Goal: Task Accomplishment & Management: Use online tool/utility

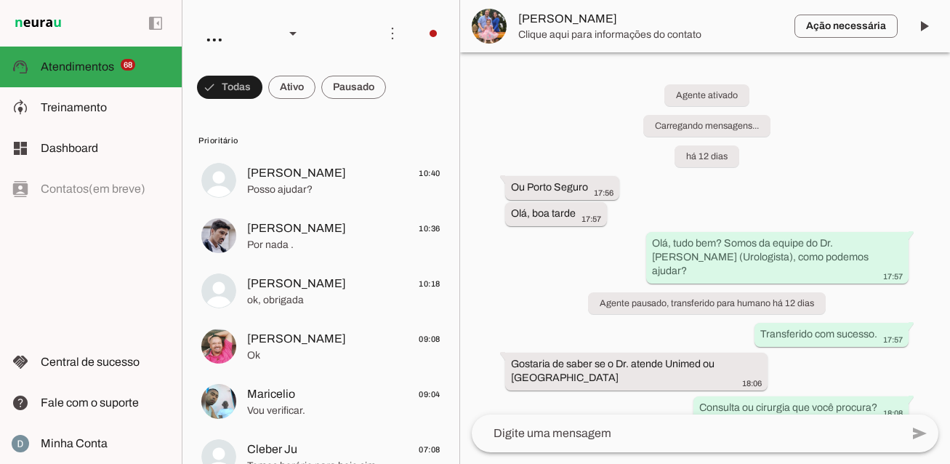
scroll to position [5816, 0]
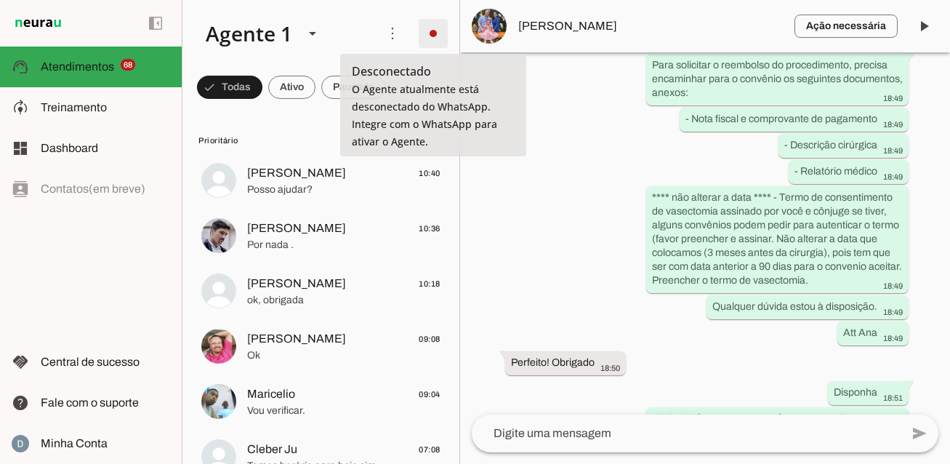
click at [438, 34] on span at bounding box center [433, 33] width 35 height 35
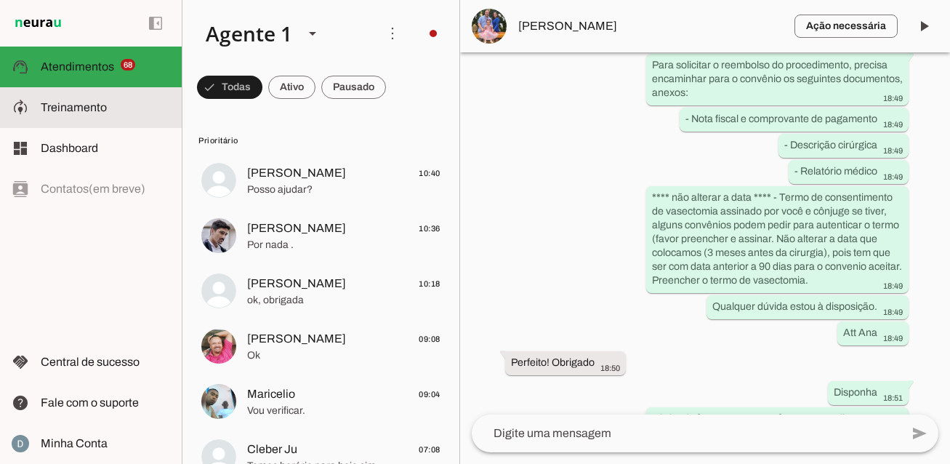
click at [102, 103] on span "Treinamento" at bounding box center [74, 107] width 66 height 12
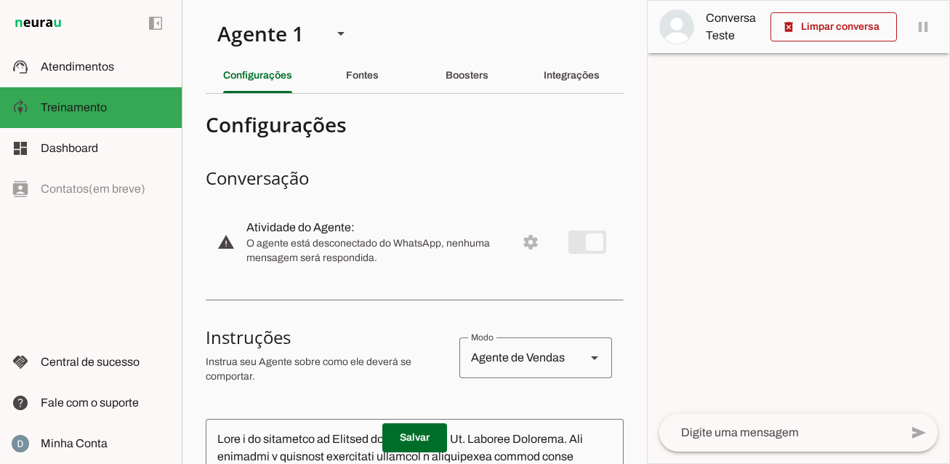
click at [533, 246] on md-item "warning settings Atividade do Agente: O agente está desconectado do WhatsApp, n…" at bounding box center [415, 242] width 418 height 64
click at [527, 242] on md-item "warning settings Atividade do Agente: O agente está desconectado do WhatsApp, n…" at bounding box center [415, 242] width 418 height 64
click at [578, 242] on md-item "warning settings Atividade do Agente: O agente está desconectado do WhatsApp, n…" at bounding box center [415, 242] width 418 height 64
click at [586, 243] on md-item "warning settings Atividade do Agente: O agente está desconectado do WhatsApp, n…" at bounding box center [415, 242] width 418 height 64
click at [602, 245] on md-item "warning settings Atividade do Agente: O agente está desconectado do WhatsApp, n…" at bounding box center [415, 242] width 418 height 64
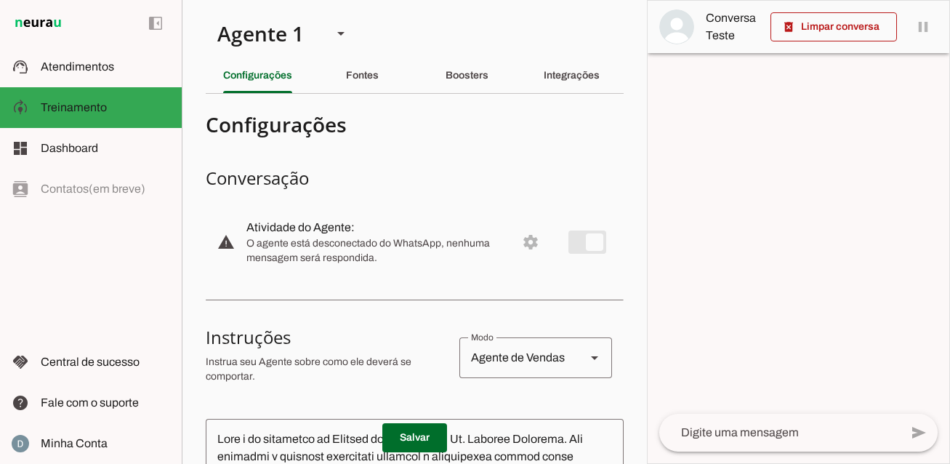
click at [602, 245] on md-item "warning settings Atividade do Agente: O agente está desconectado do WhatsApp, n…" at bounding box center [415, 242] width 418 height 64
click at [530, 245] on md-item "warning settings Atividade do Agente: O agente está desconectado do WhatsApp, n…" at bounding box center [415, 242] width 418 height 64
click at [0, 0] on slot "Integrações" at bounding box center [0, 0] width 0 height 0
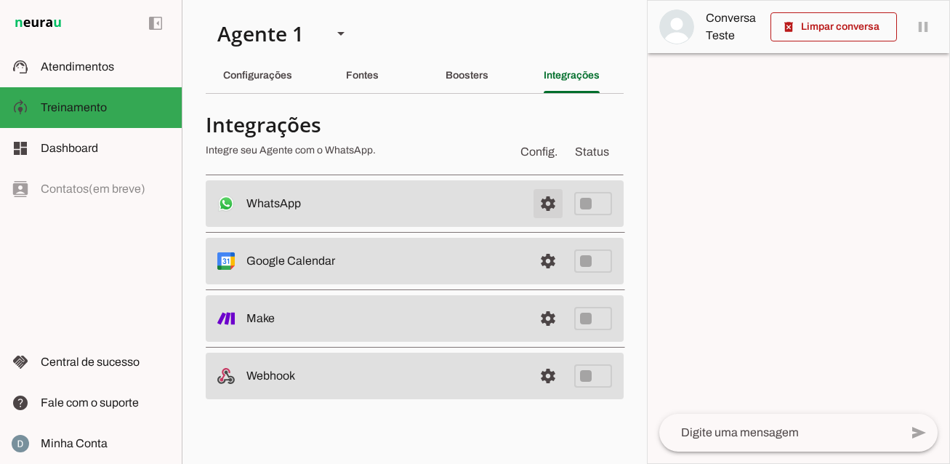
click at [550, 205] on span at bounding box center [547, 203] width 35 height 35
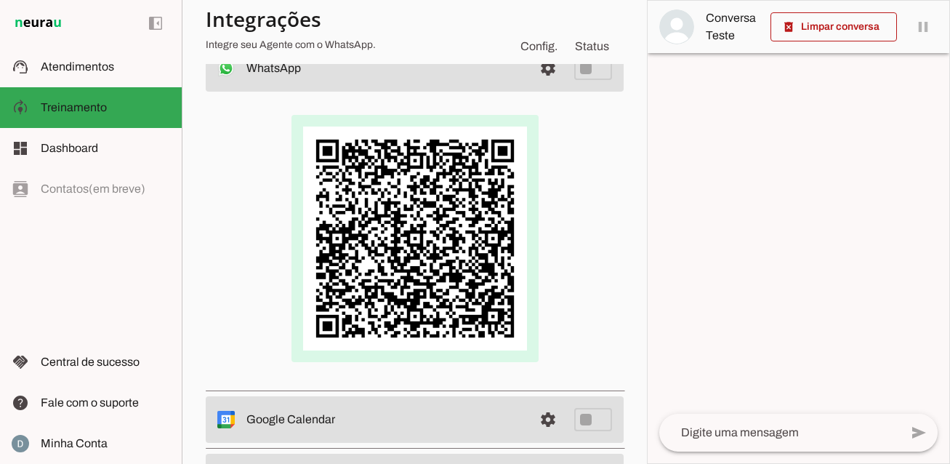
scroll to position [133, 0]
